Goal: Information Seeking & Learning: Learn about a topic

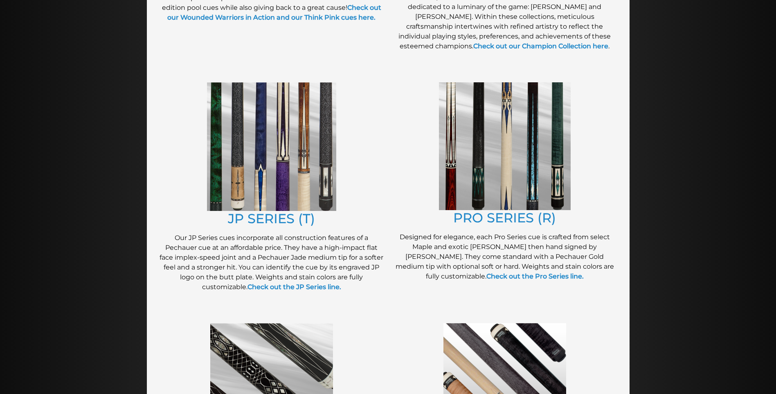
scroll to position [368, 0]
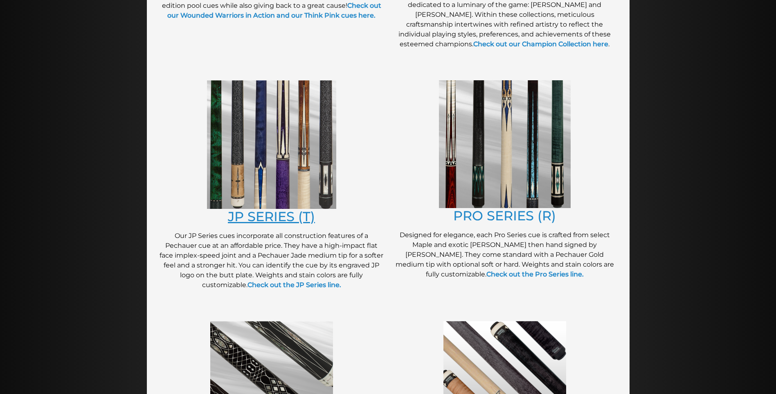
click at [282, 210] on link "JP SERIES (T)" at bounding box center [271, 216] width 87 height 16
click at [513, 217] on link "PRO SERIES (R)" at bounding box center [504, 215] width 103 height 16
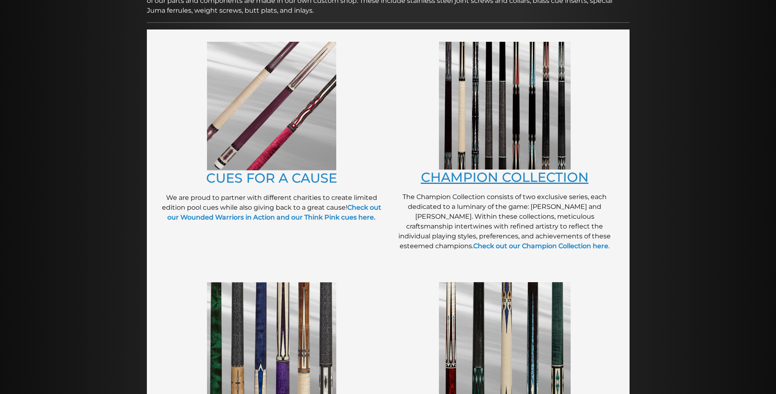
scroll to position [162, 0]
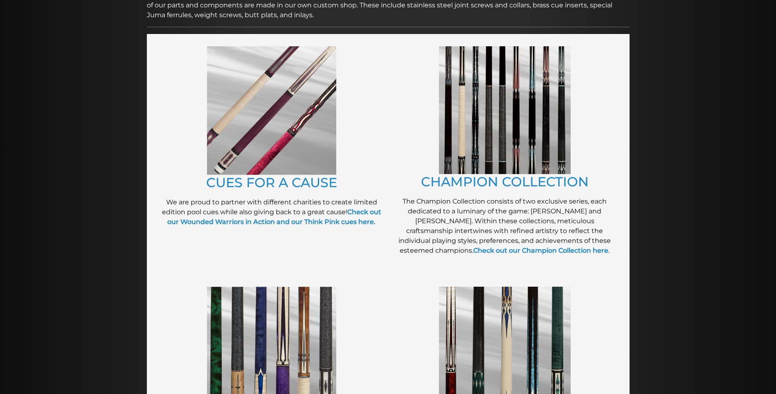
click at [531, 162] on img at bounding box center [505, 110] width 132 height 128
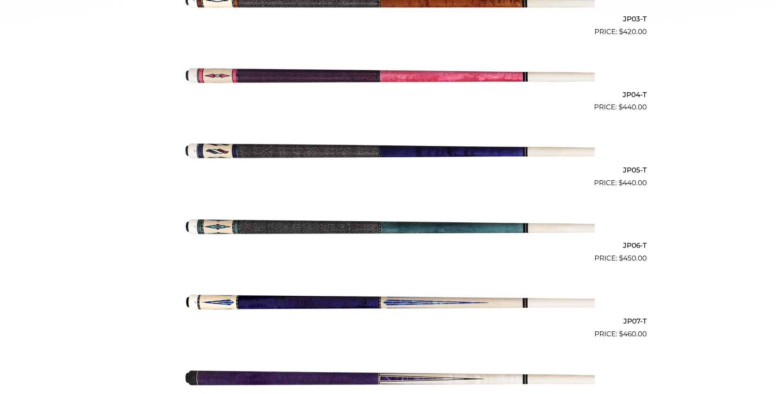
scroll to position [448, 0]
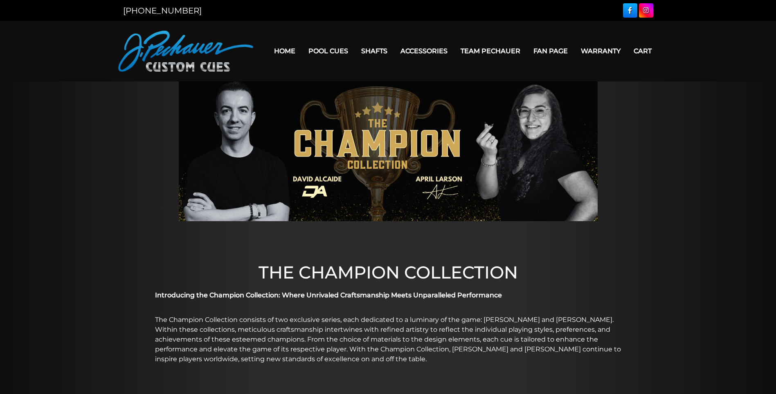
click at [496, 47] on link "Team Pechauer" at bounding box center [490, 50] width 73 height 21
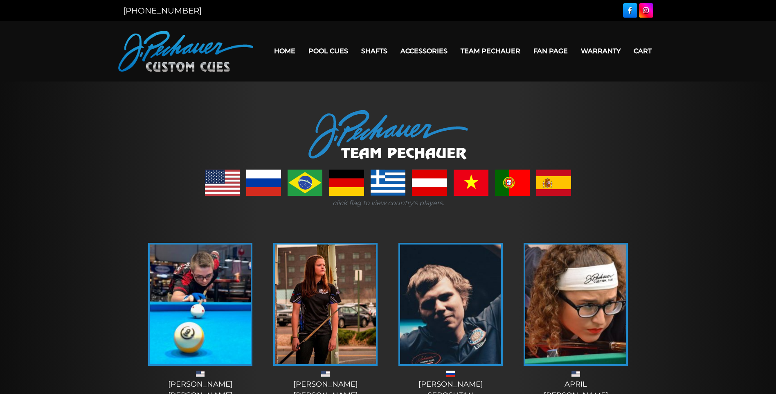
click at [266, 182] on link at bounding box center [263, 182] width 35 height 26
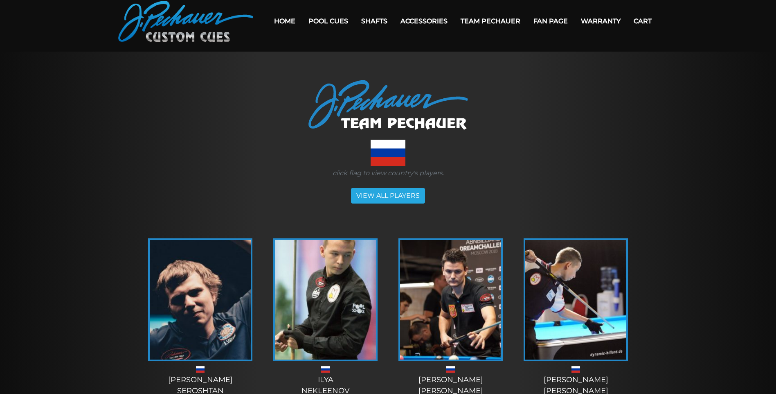
scroll to position [20, 0]
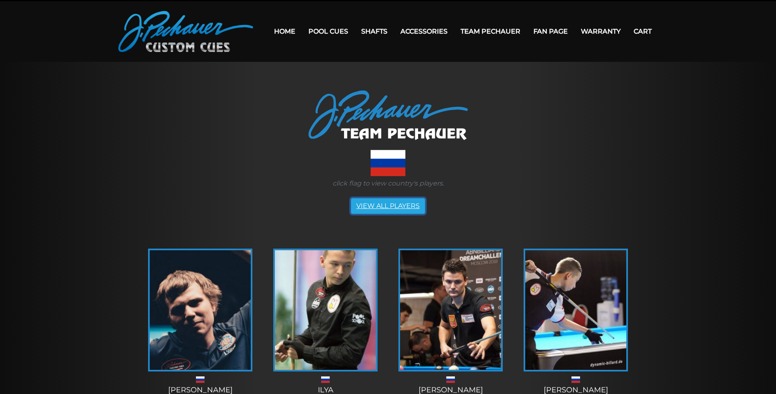
click at [393, 204] on link "VIEW ALL PLAYERS" at bounding box center [388, 206] width 74 height 16
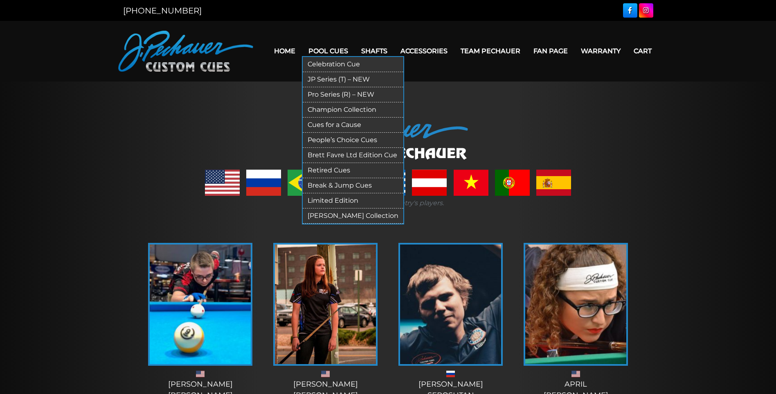
click at [327, 165] on link "Retired Cues" at bounding box center [353, 170] width 101 height 15
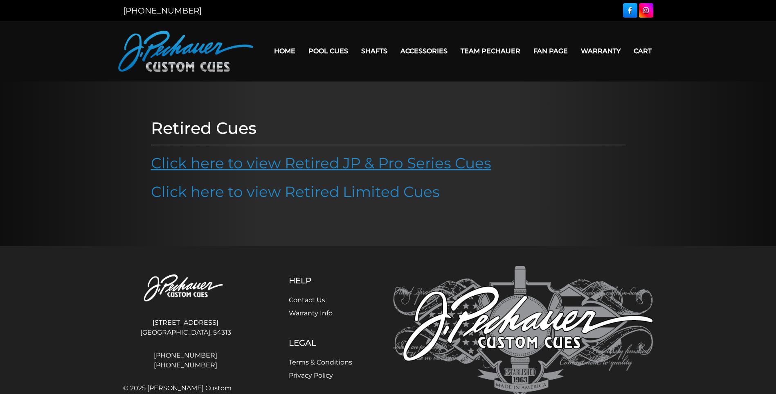
click at [332, 163] on link "Click here to view Retired JP & Pro Series Cues" at bounding box center [321, 163] width 340 height 18
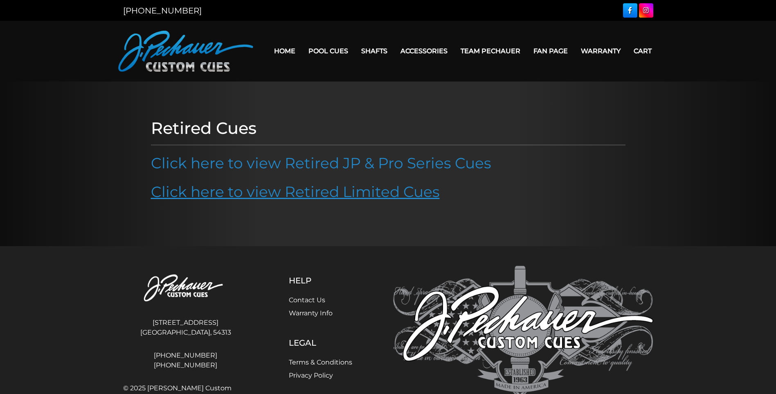
click at [371, 189] on link "Click here to view Retired Limited Cues" at bounding box center [295, 191] width 289 height 18
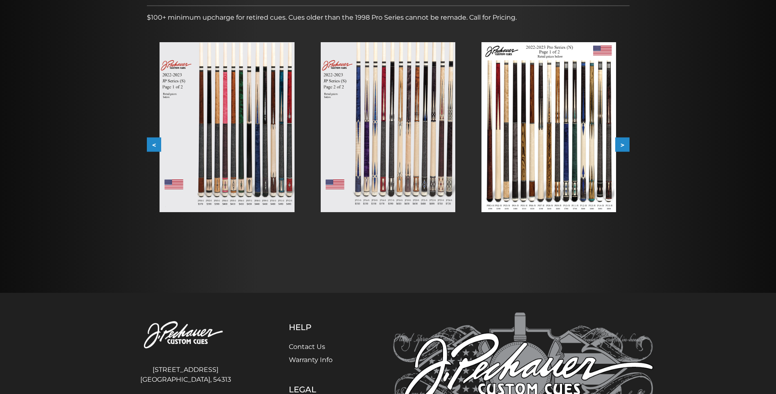
scroll to position [139, 0]
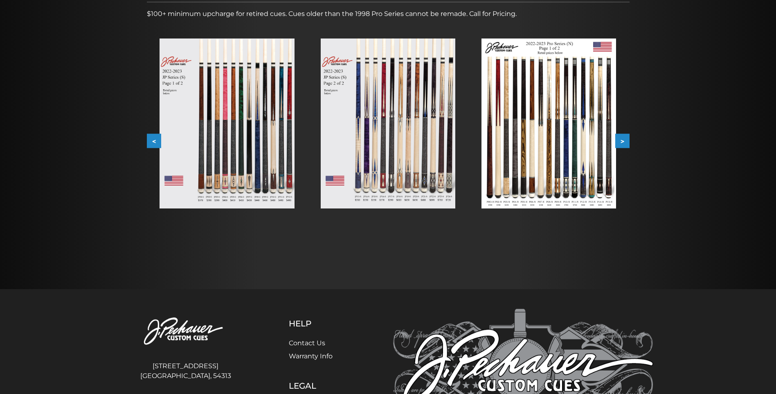
click at [624, 142] on button ">" at bounding box center [622, 141] width 14 height 14
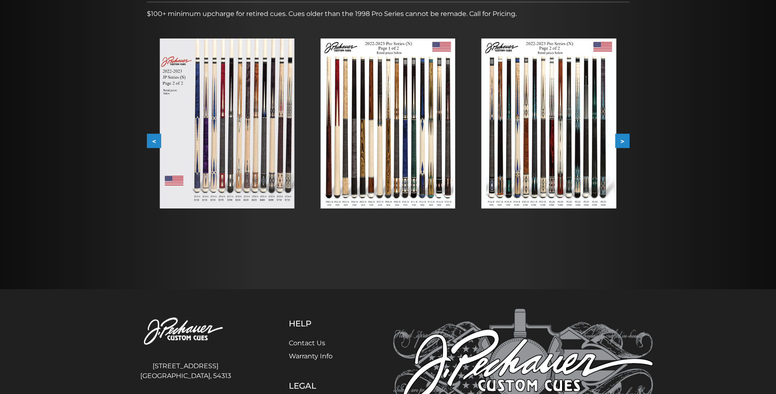
click at [624, 141] on button ">" at bounding box center [622, 141] width 14 height 14
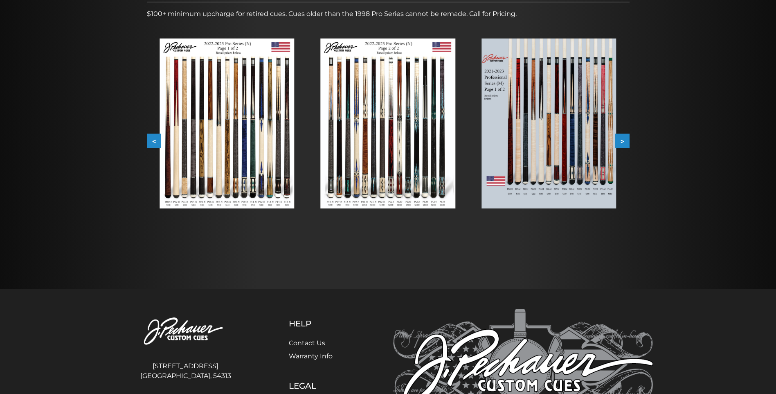
click at [624, 141] on button ">" at bounding box center [622, 141] width 14 height 14
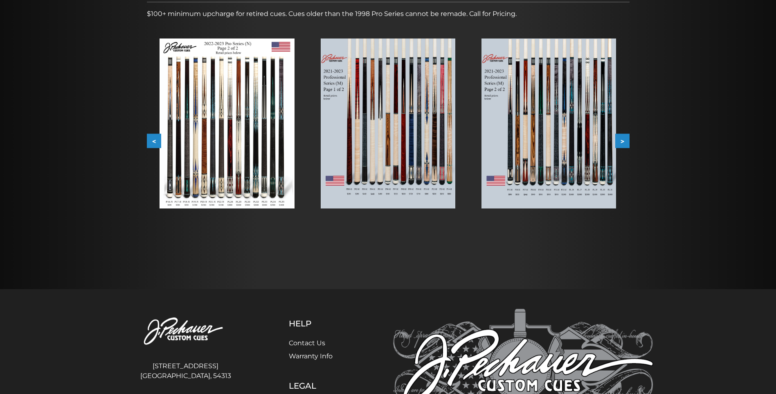
click at [624, 141] on button ">" at bounding box center [622, 141] width 14 height 14
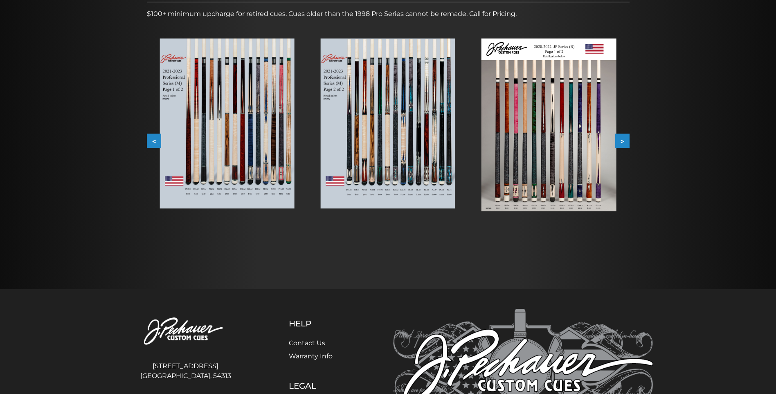
click at [624, 141] on button ">" at bounding box center [622, 141] width 14 height 14
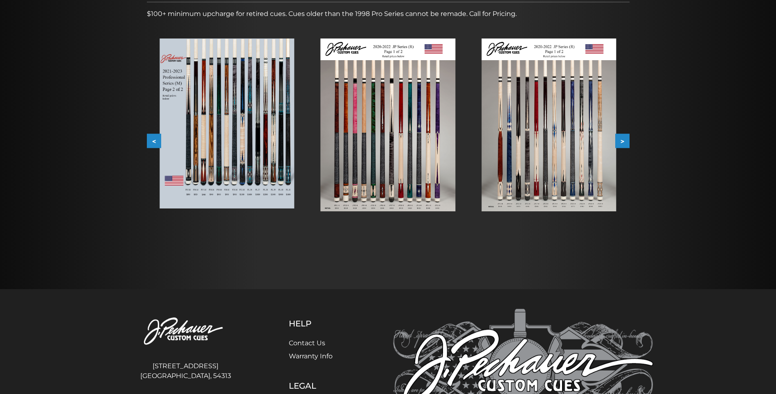
click at [624, 141] on button ">" at bounding box center [622, 141] width 14 height 14
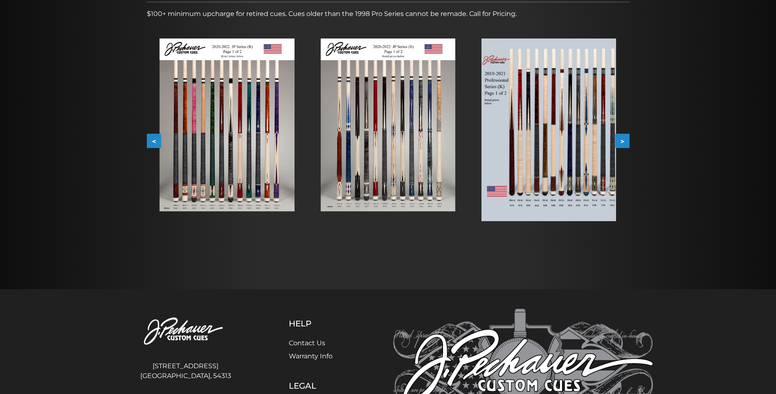
click at [624, 141] on button ">" at bounding box center [622, 141] width 14 height 14
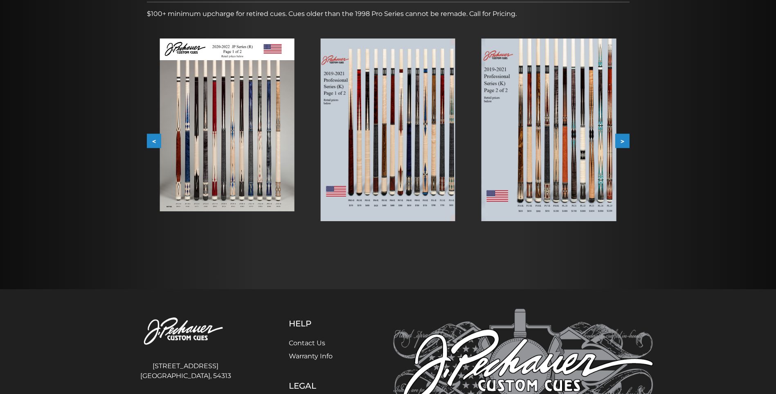
click at [624, 141] on button ">" at bounding box center [622, 141] width 14 height 14
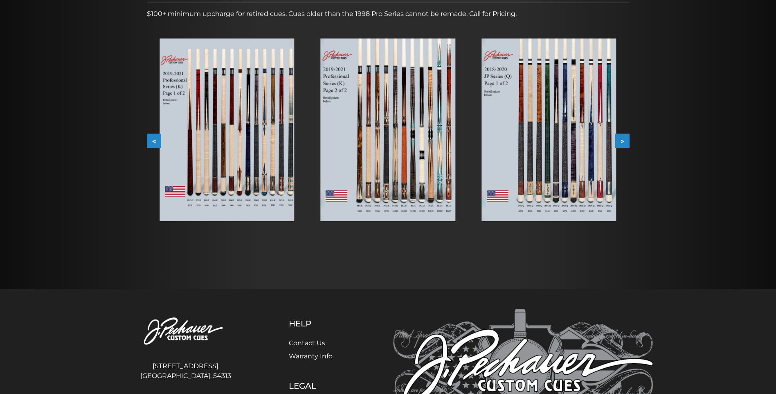
click at [624, 141] on button ">" at bounding box center [622, 141] width 14 height 14
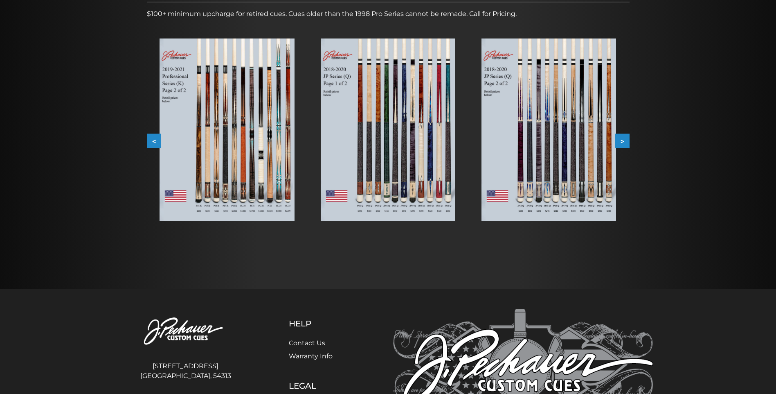
click at [624, 141] on button ">" at bounding box center [622, 141] width 14 height 14
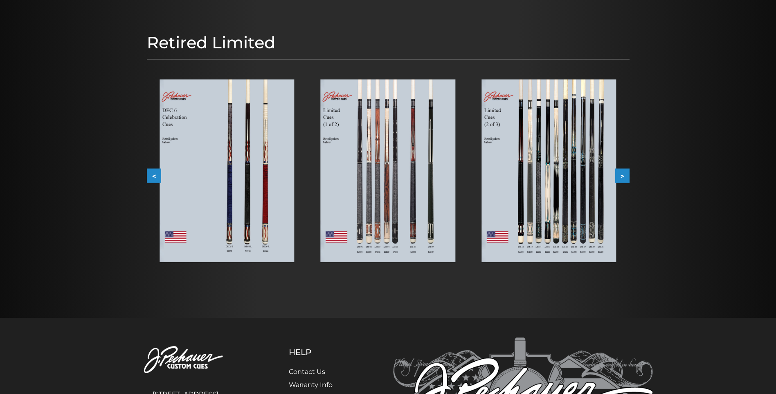
scroll to position [82, 0]
click at [624, 174] on button ">" at bounding box center [622, 175] width 14 height 14
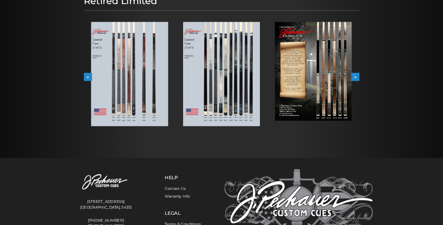
scroll to position [123, 0]
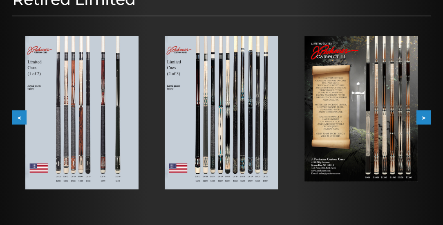
click at [426, 115] on button ">" at bounding box center [424, 117] width 14 height 14
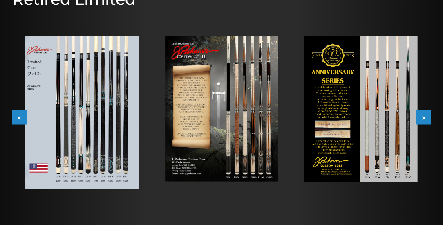
click at [429, 115] on button ">" at bounding box center [424, 117] width 14 height 14
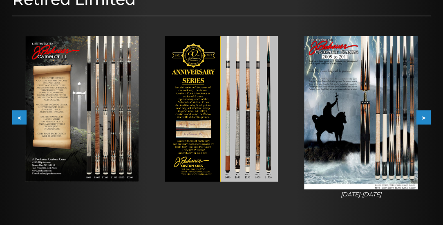
click at [429, 115] on button ">" at bounding box center [424, 117] width 14 height 14
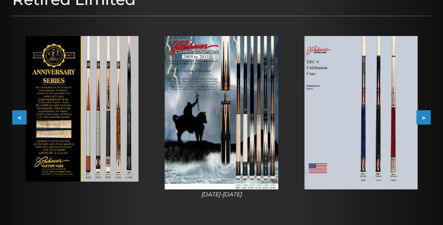
click at [429, 115] on button ">" at bounding box center [424, 117] width 14 height 14
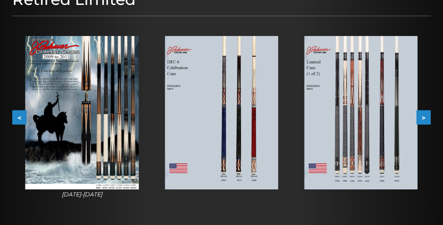
click at [429, 115] on button ">" at bounding box center [424, 117] width 14 height 14
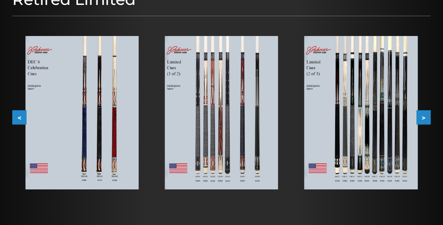
click at [429, 115] on button ">" at bounding box center [424, 117] width 14 height 14
